Goal: Transaction & Acquisition: Purchase product/service

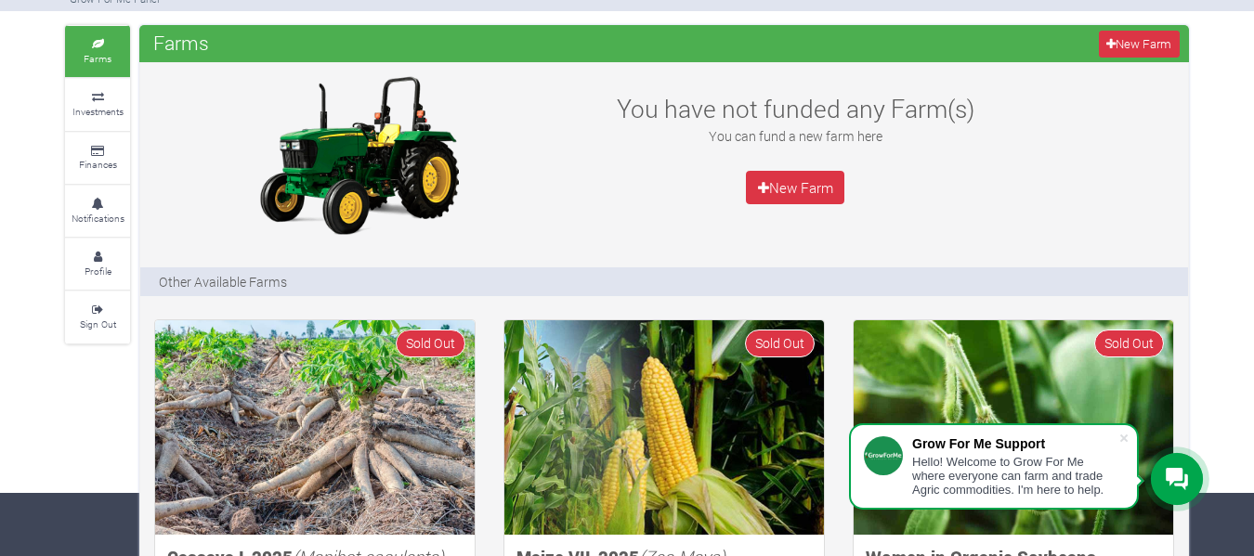
click at [88, 117] on small "Investments" at bounding box center [97, 111] width 51 height 13
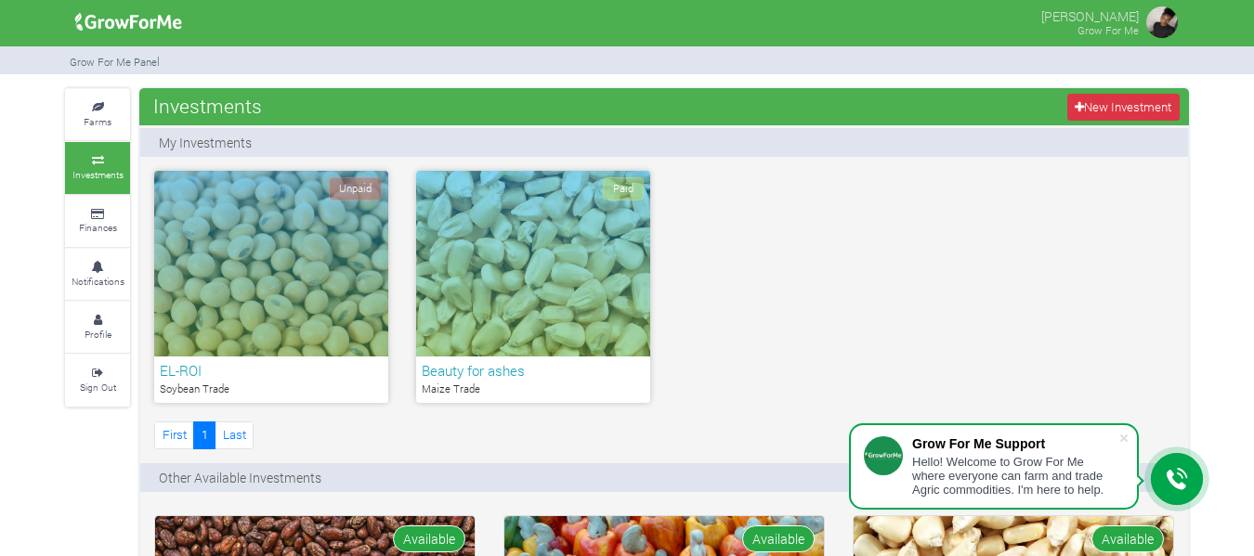
click at [290, 239] on div "Unpaid" at bounding box center [271, 264] width 234 height 186
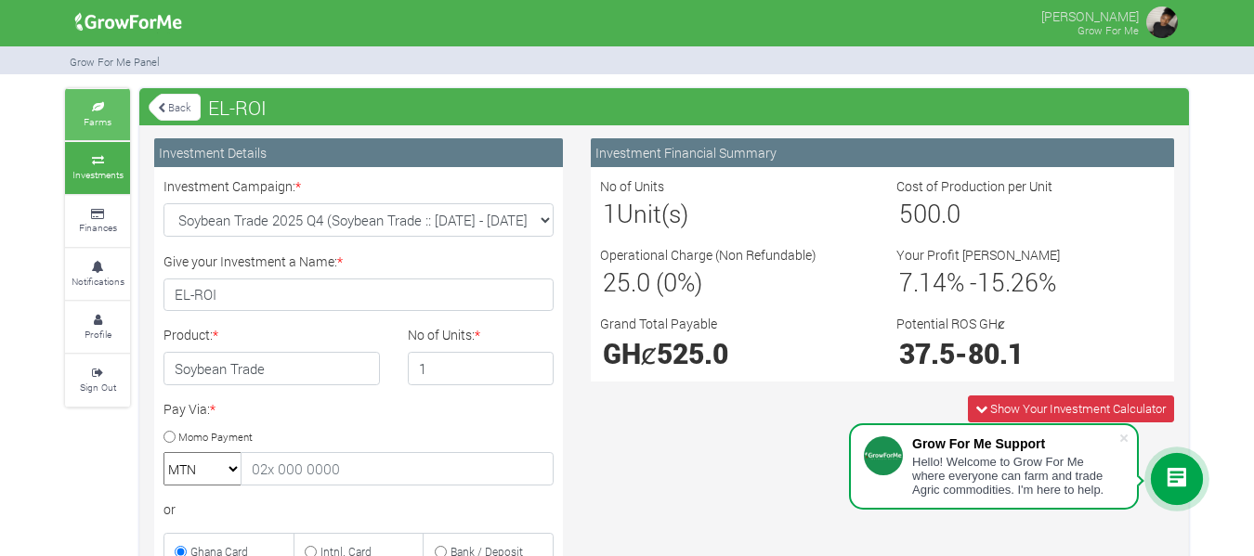
click at [99, 109] on icon at bounding box center [98, 107] width 56 height 9
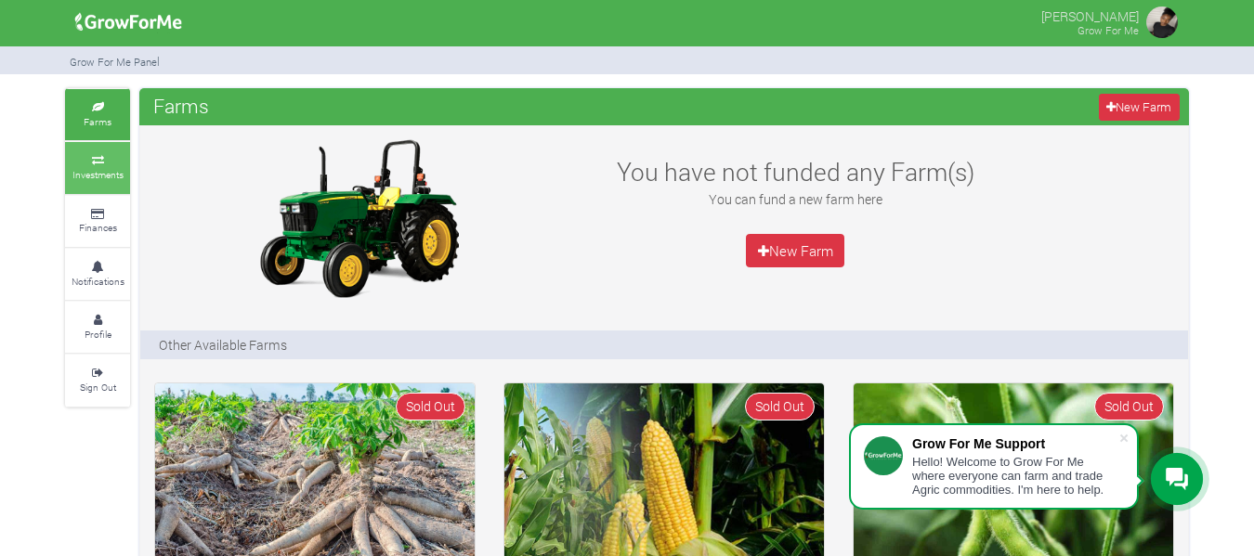
click at [101, 180] on small "Investments" at bounding box center [97, 174] width 51 height 13
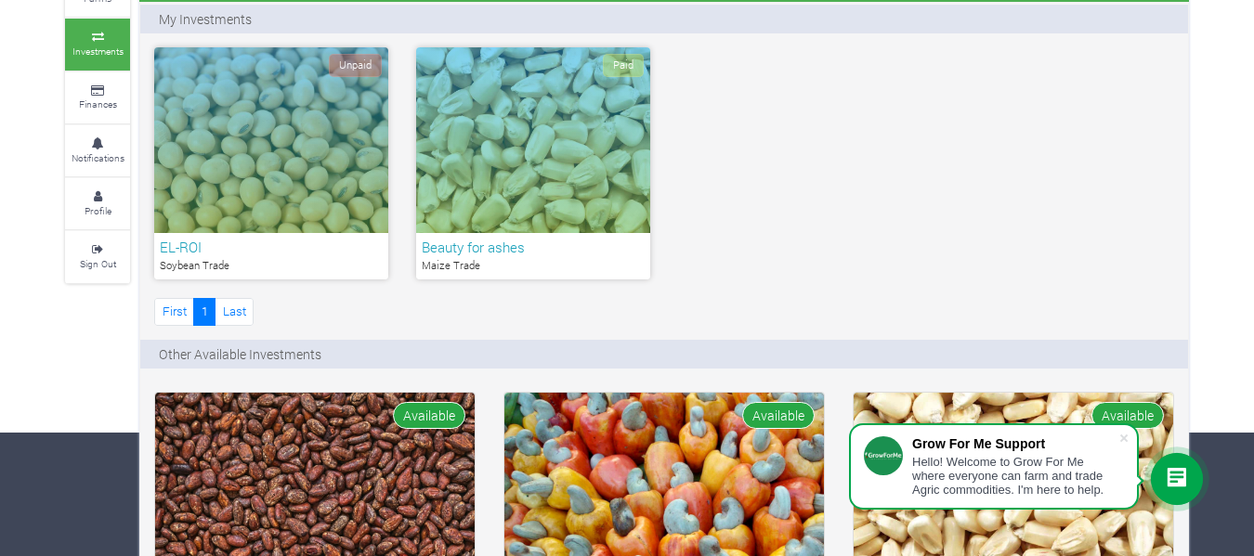
scroll to position [121, 0]
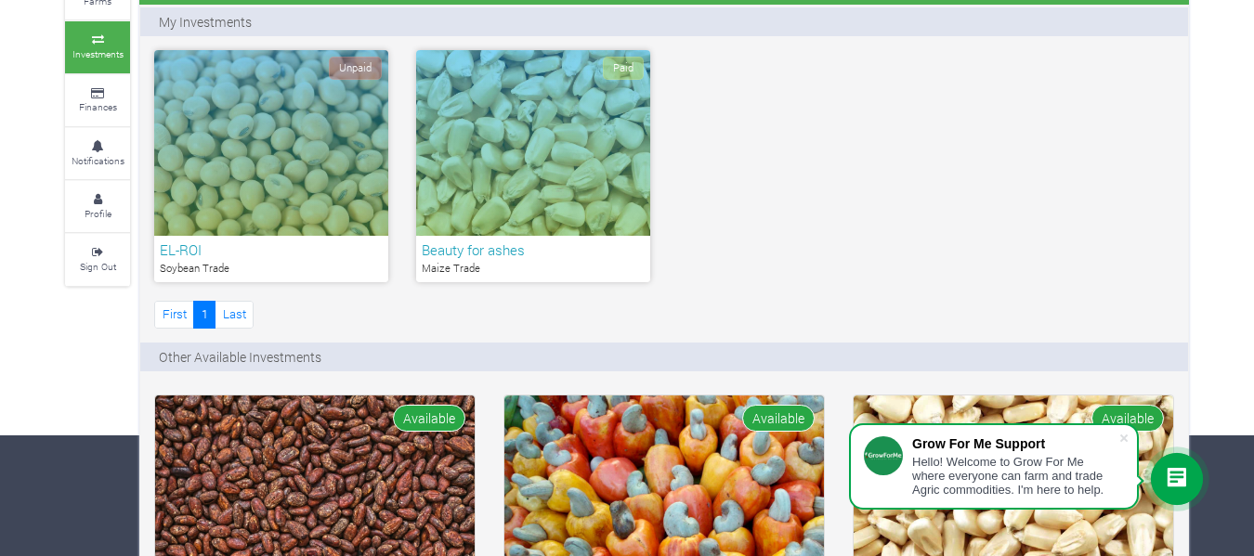
click at [274, 245] on h6 "EL-ROI" at bounding box center [271, 249] width 223 height 17
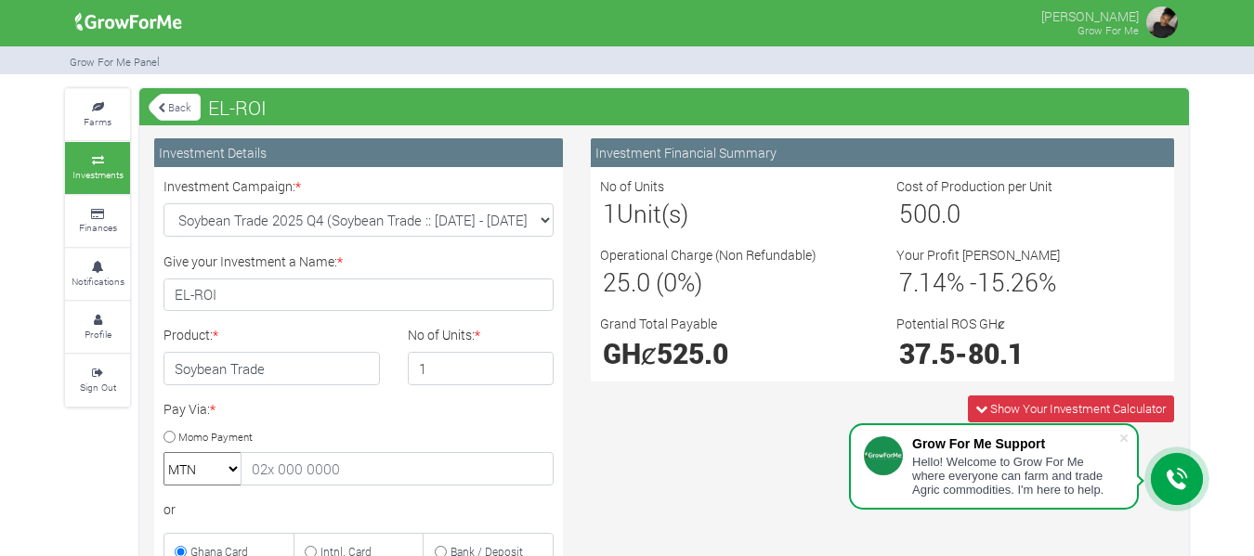
scroll to position [85, 0]
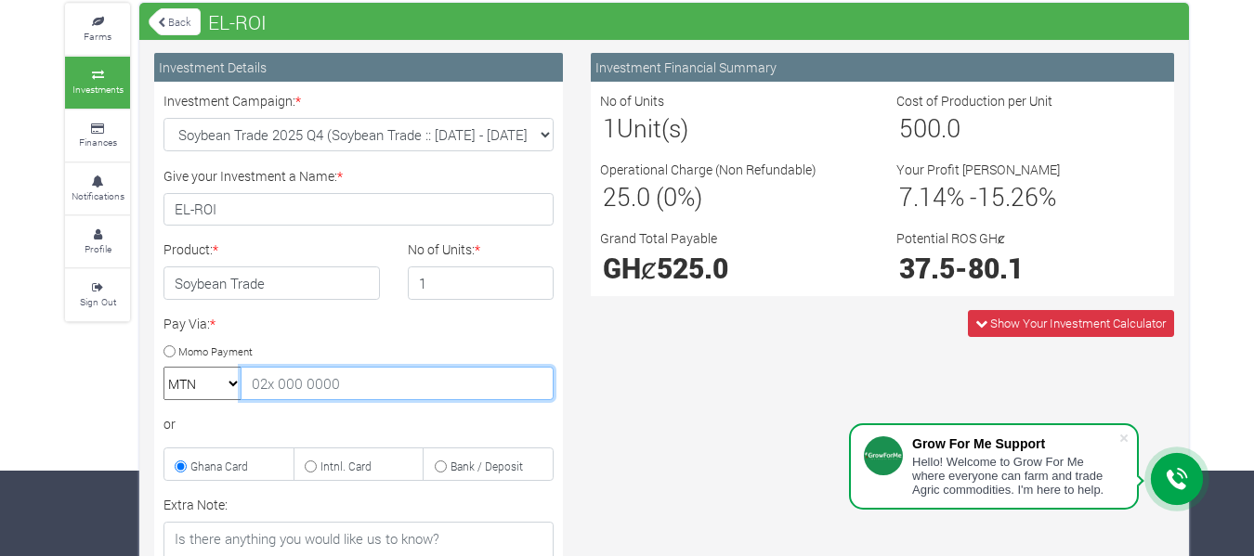
click at [319, 375] on input "text" at bounding box center [397, 383] width 313 height 33
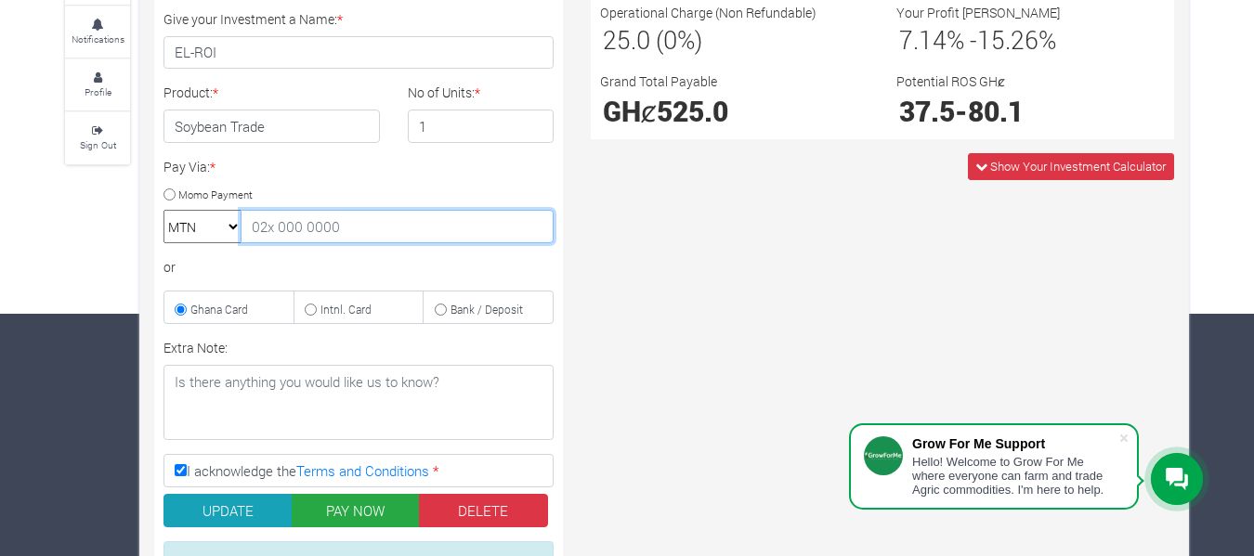
scroll to position [275, 0]
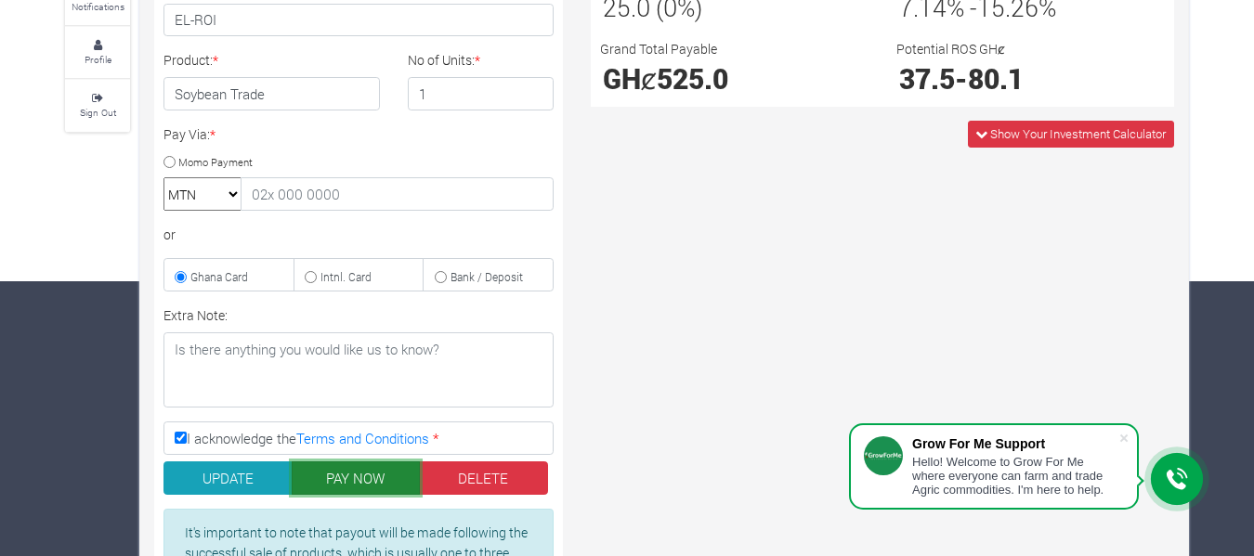
click at [369, 488] on button "PAY NOW" at bounding box center [356, 478] width 129 height 33
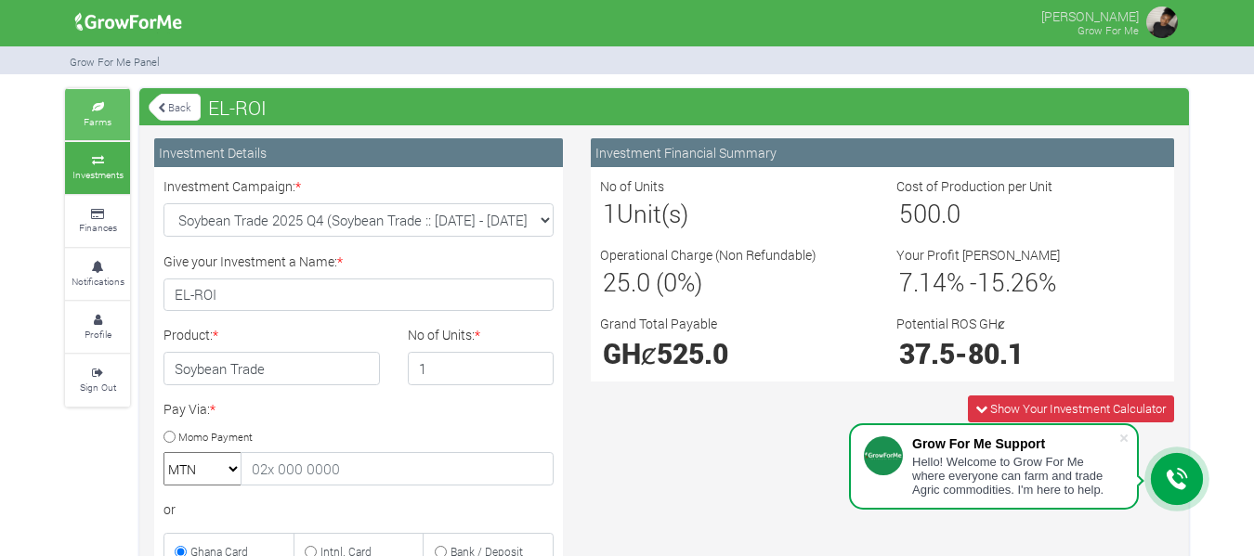
click at [97, 100] on link "Farms" at bounding box center [97, 114] width 65 height 51
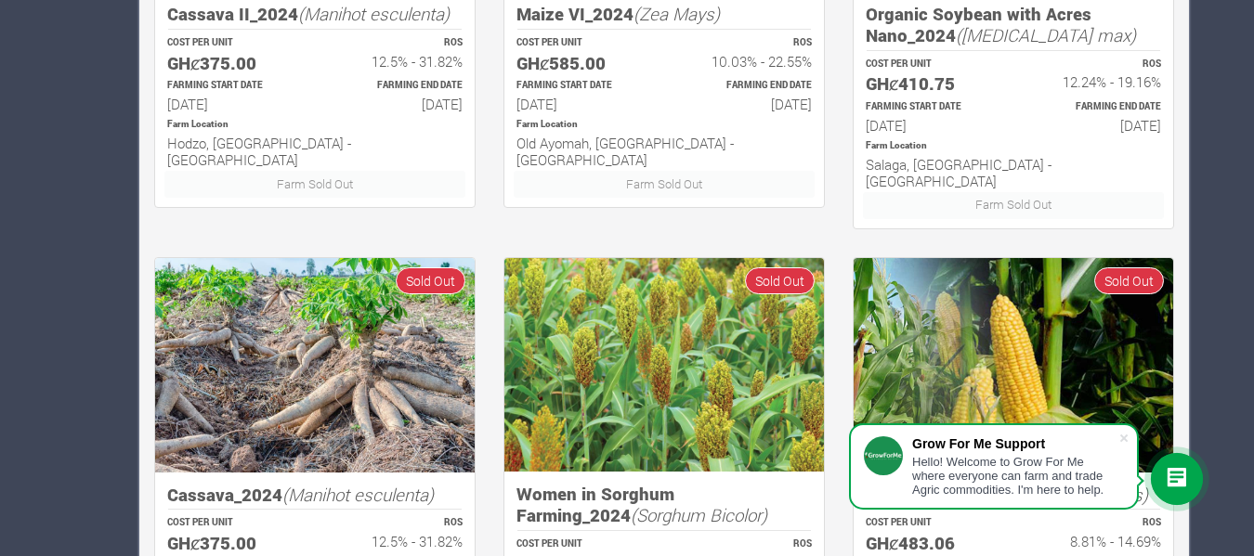
scroll to position [1277, 0]
